Goal: Information Seeking & Learning: Learn about a topic

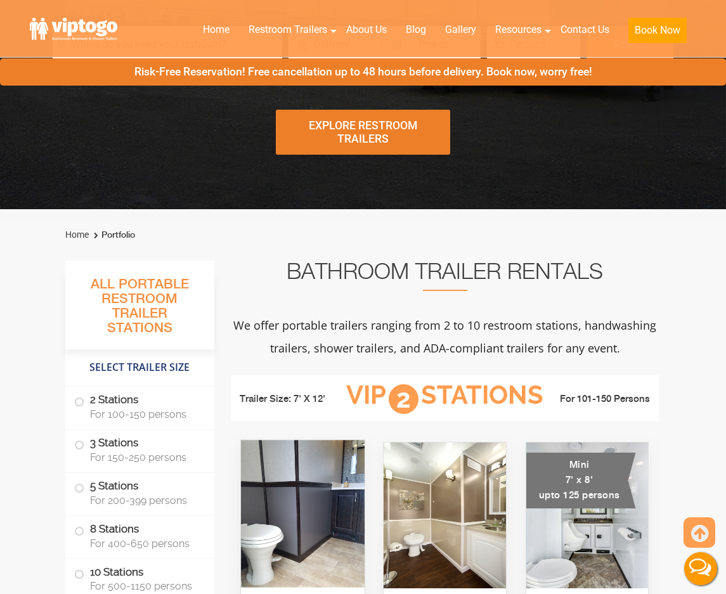
scroll to position [571, 0]
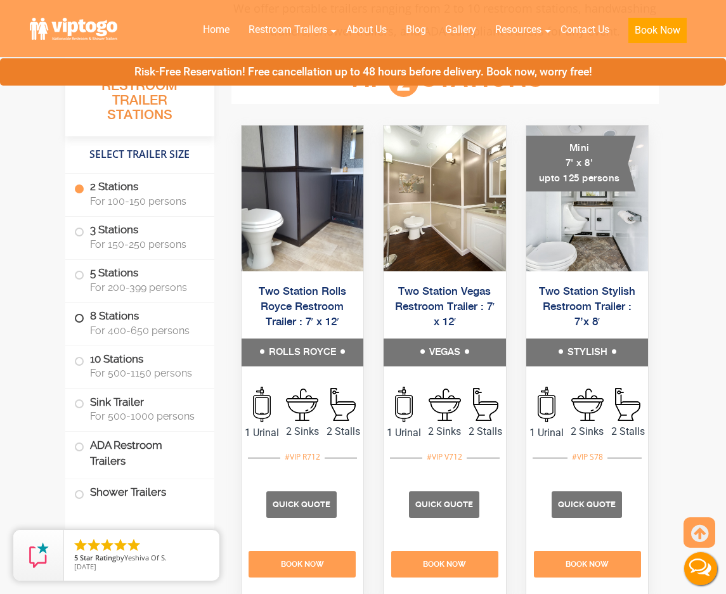
click at [110, 312] on label "8 Stations For 400-650 persons" at bounding box center [139, 322] width 131 height 39
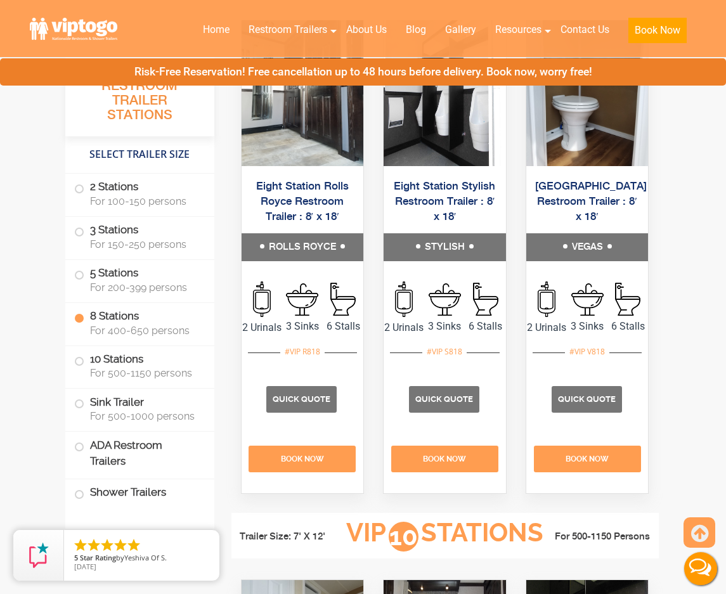
scroll to position [2741, 0]
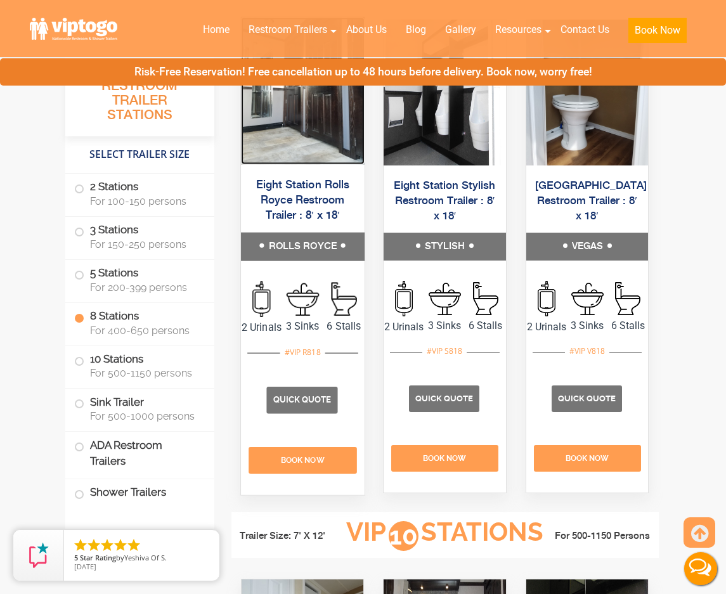
click at [276, 165] on img at bounding box center [303, 91] width 124 height 147
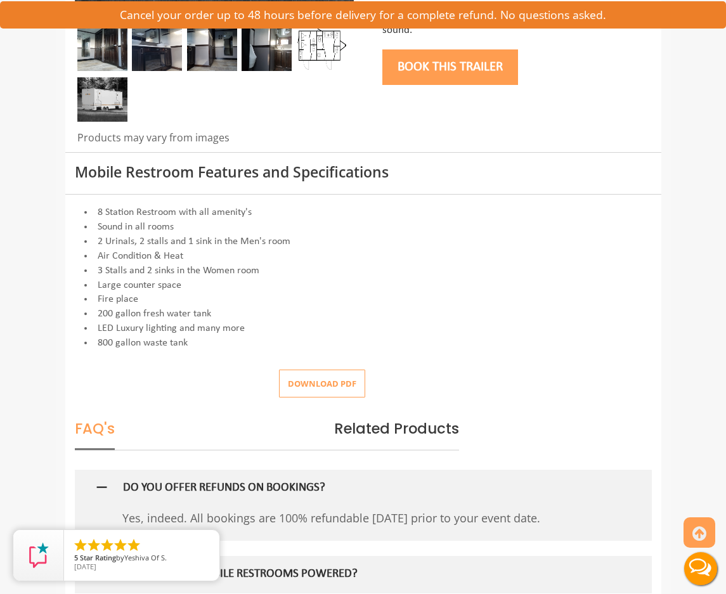
scroll to position [444, 0]
